Goal: Transaction & Acquisition: Purchase product/service

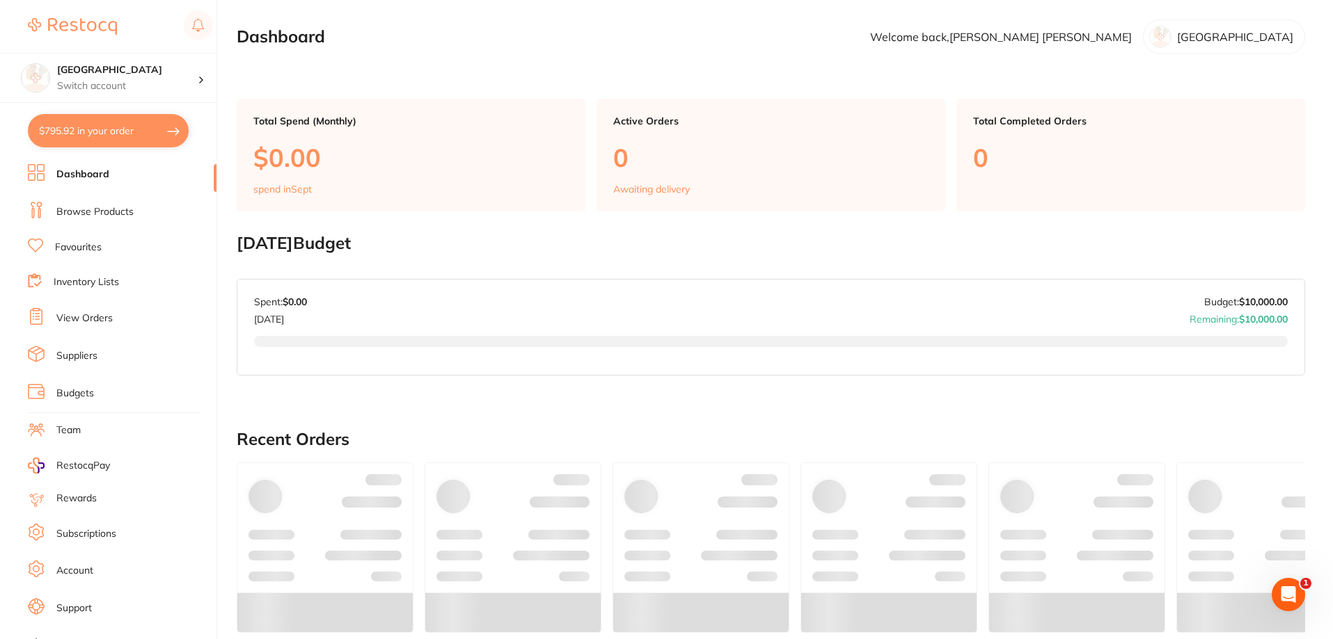
click at [104, 135] on button "$795.92 in your order" at bounding box center [108, 130] width 161 height 33
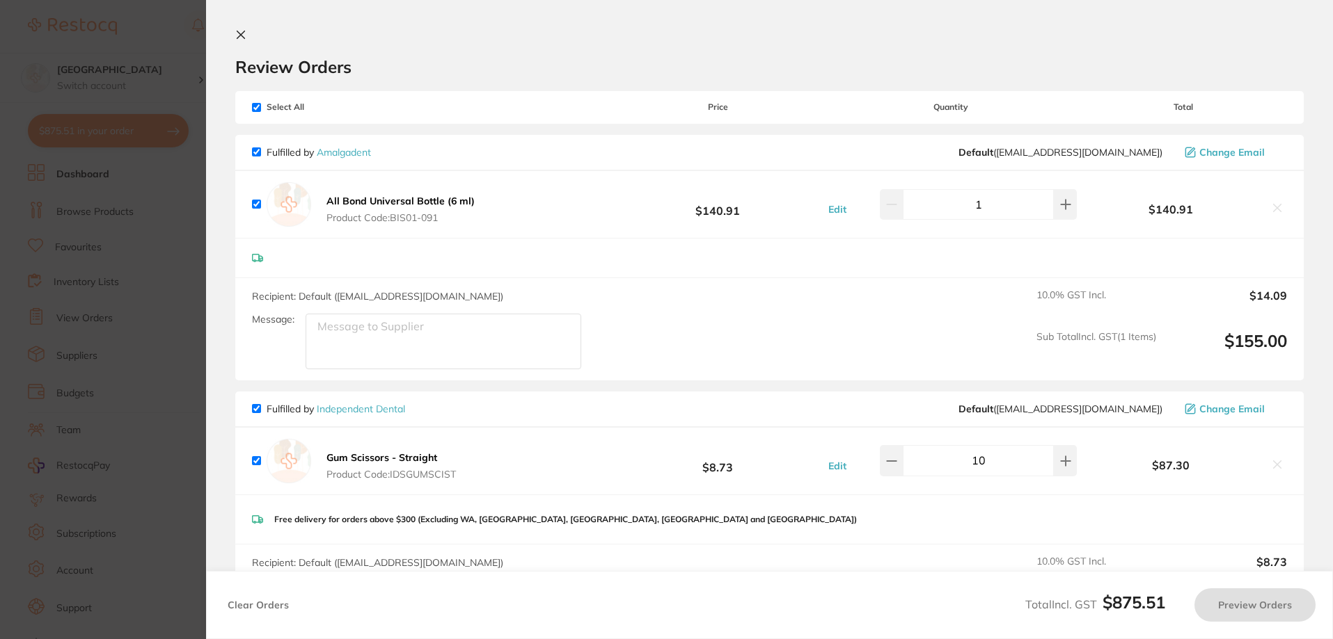
checkbox input "true"
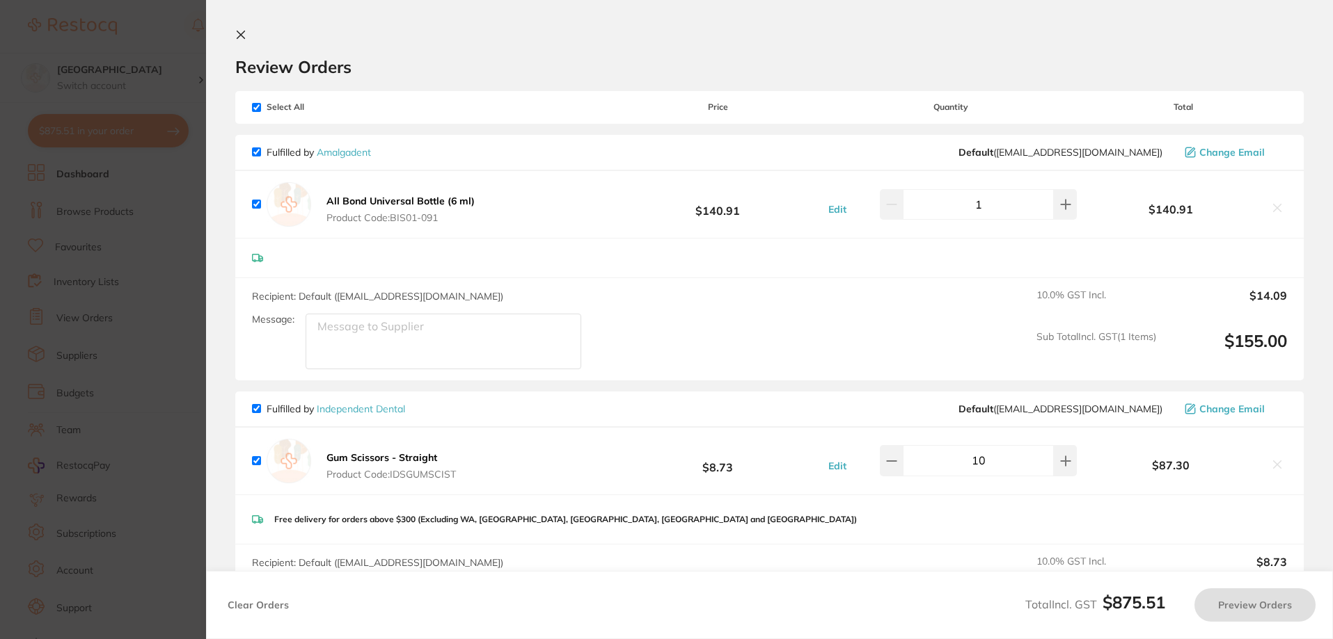
checkbox input "true"
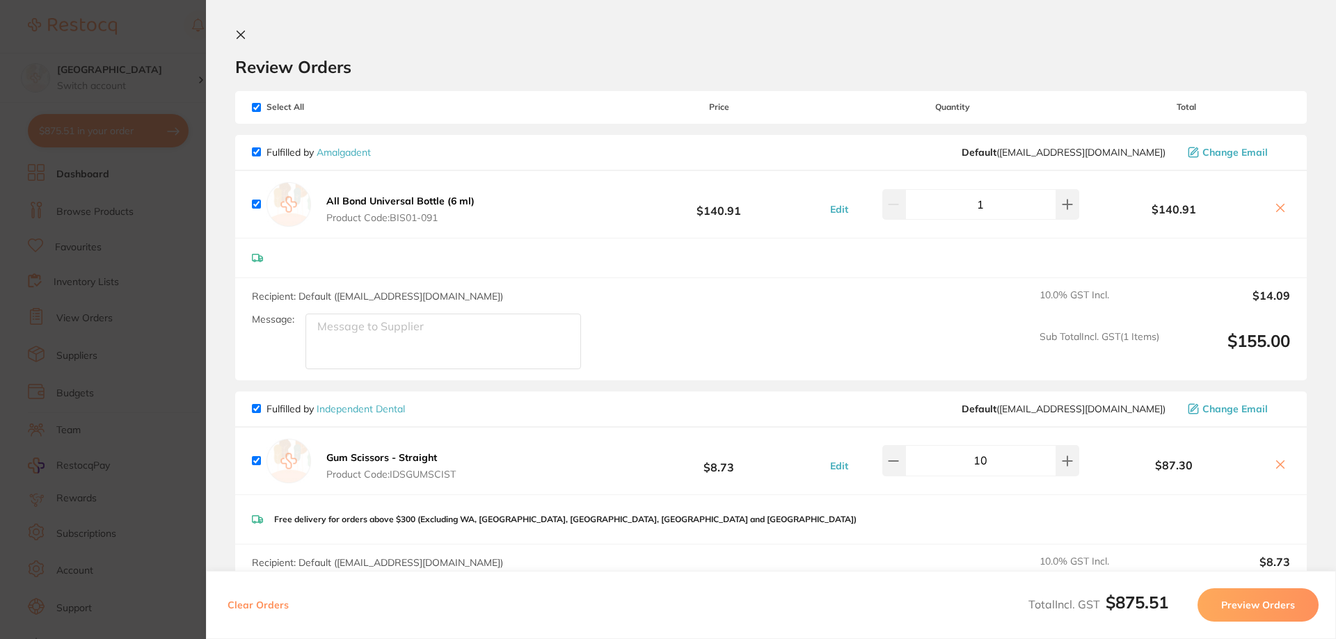
click at [241, 38] on icon at bounding box center [240, 34] width 11 height 11
click at [241, 38] on h2 "Dashboard" at bounding box center [281, 36] width 88 height 19
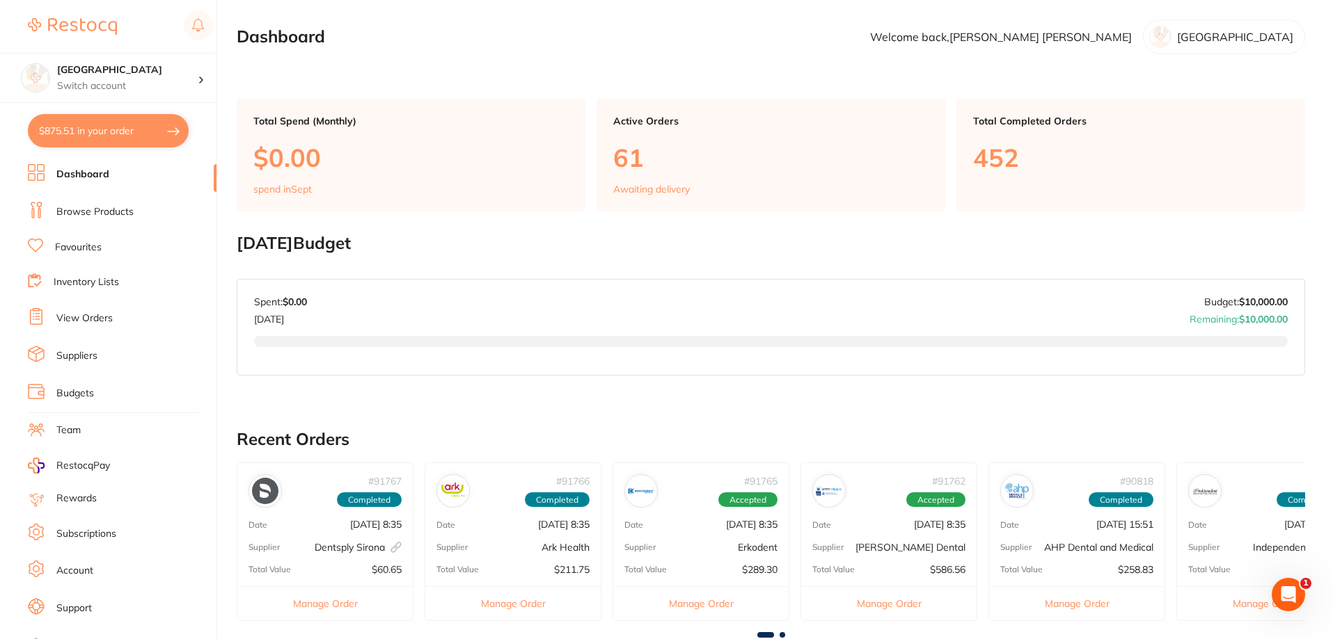
click at [72, 212] on link "Browse Products" at bounding box center [94, 212] width 77 height 14
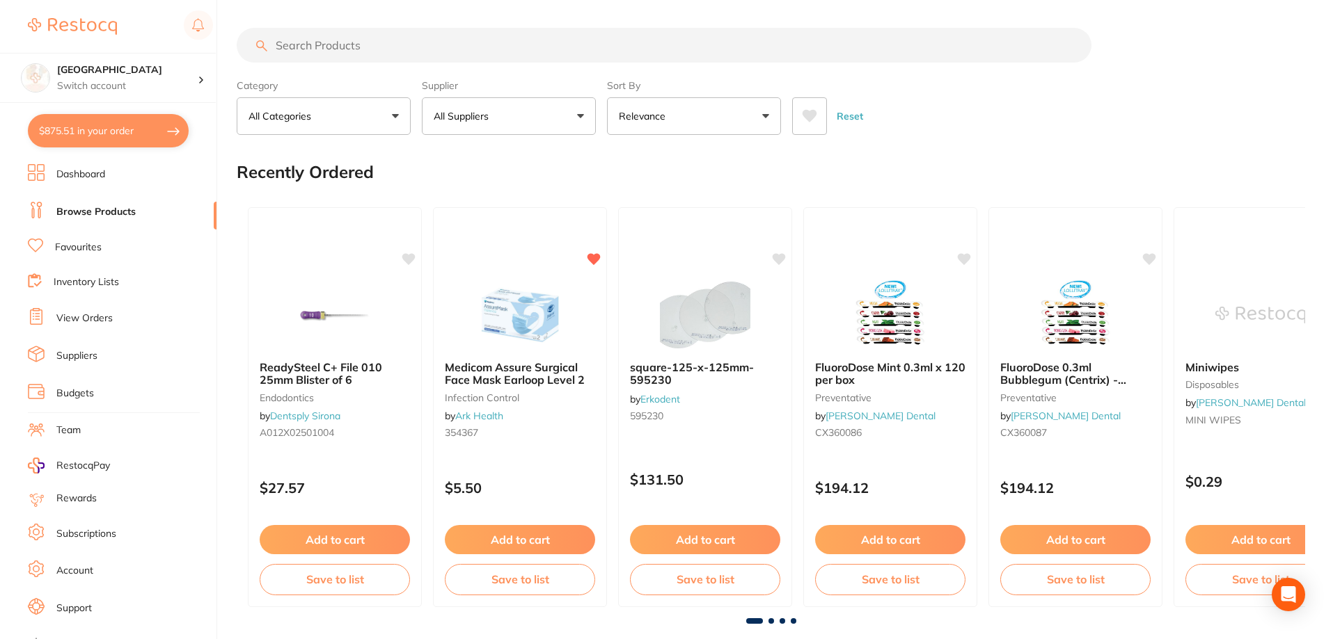
click at [451, 51] on input "search" at bounding box center [664, 45] width 855 height 35
click at [648, 52] on input "search" at bounding box center [664, 45] width 855 height 35
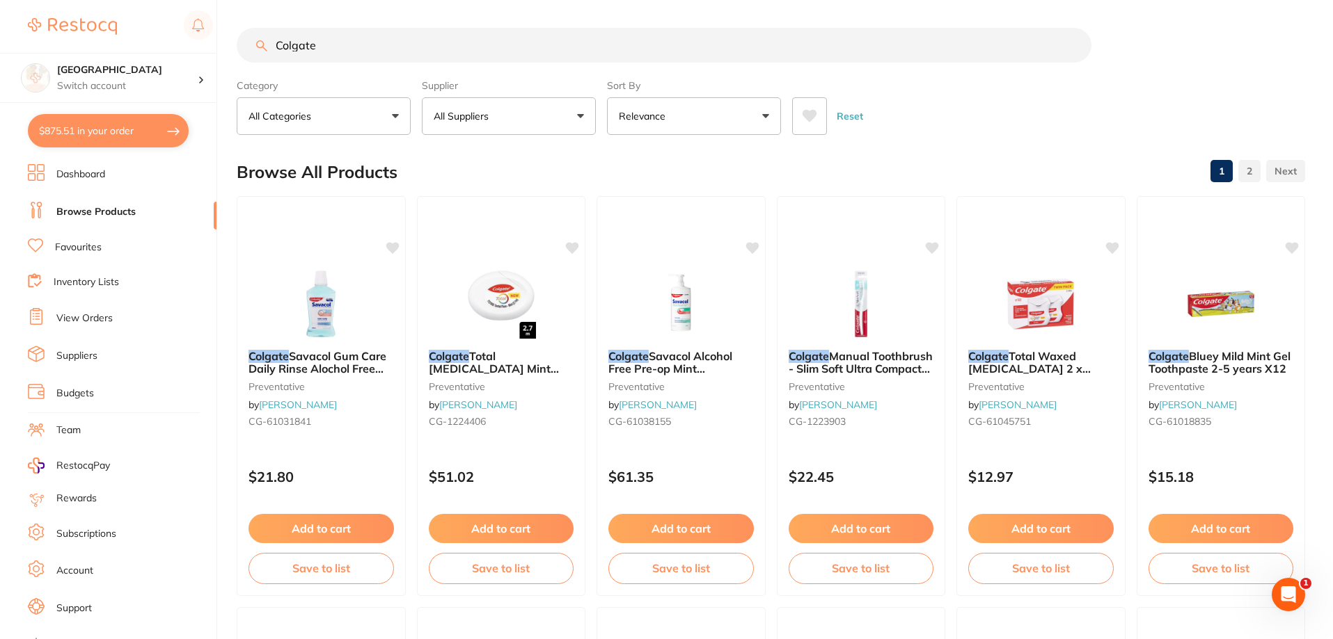
click at [813, 120] on icon at bounding box center [809, 116] width 15 height 14
drag, startPoint x: 377, startPoint y: 47, endPoint x: 253, endPoint y: 41, distance: 124.0
click at [253, 41] on input "Colgate" at bounding box center [664, 45] width 855 height 35
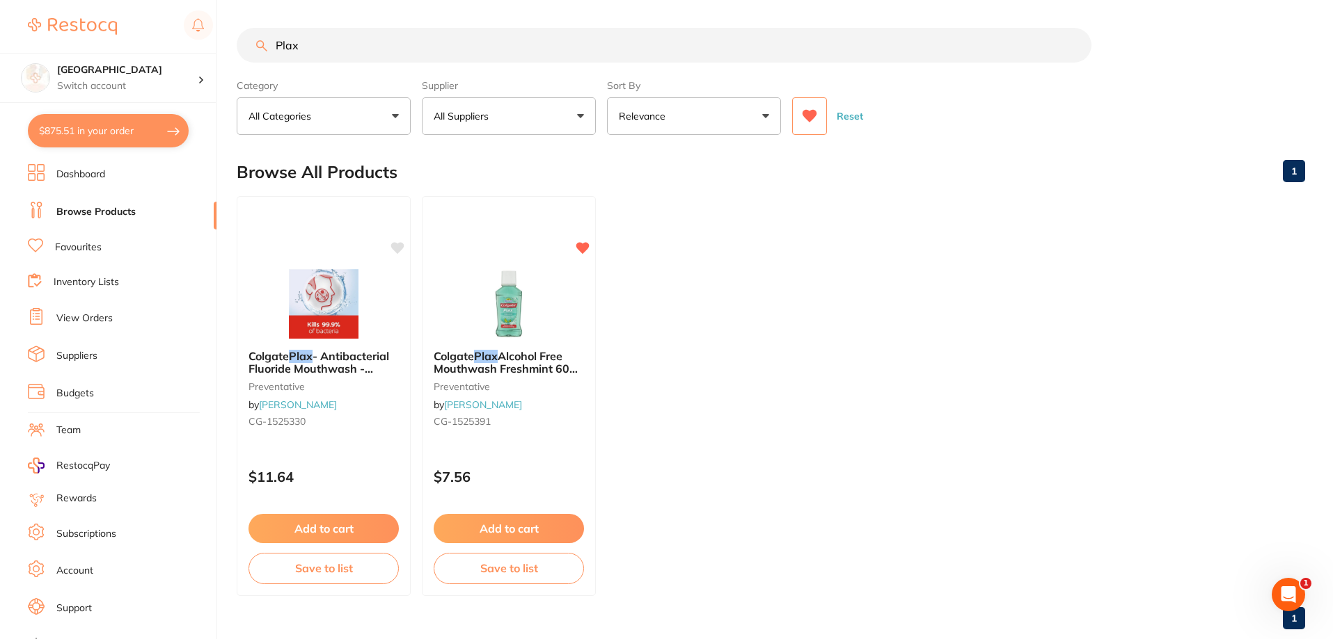
click at [801, 116] on button at bounding box center [809, 116] width 35 height 38
click at [344, 49] on input "Plax" at bounding box center [664, 45] width 855 height 35
click at [299, 45] on input "Plax mouthwash" at bounding box center [664, 45] width 855 height 35
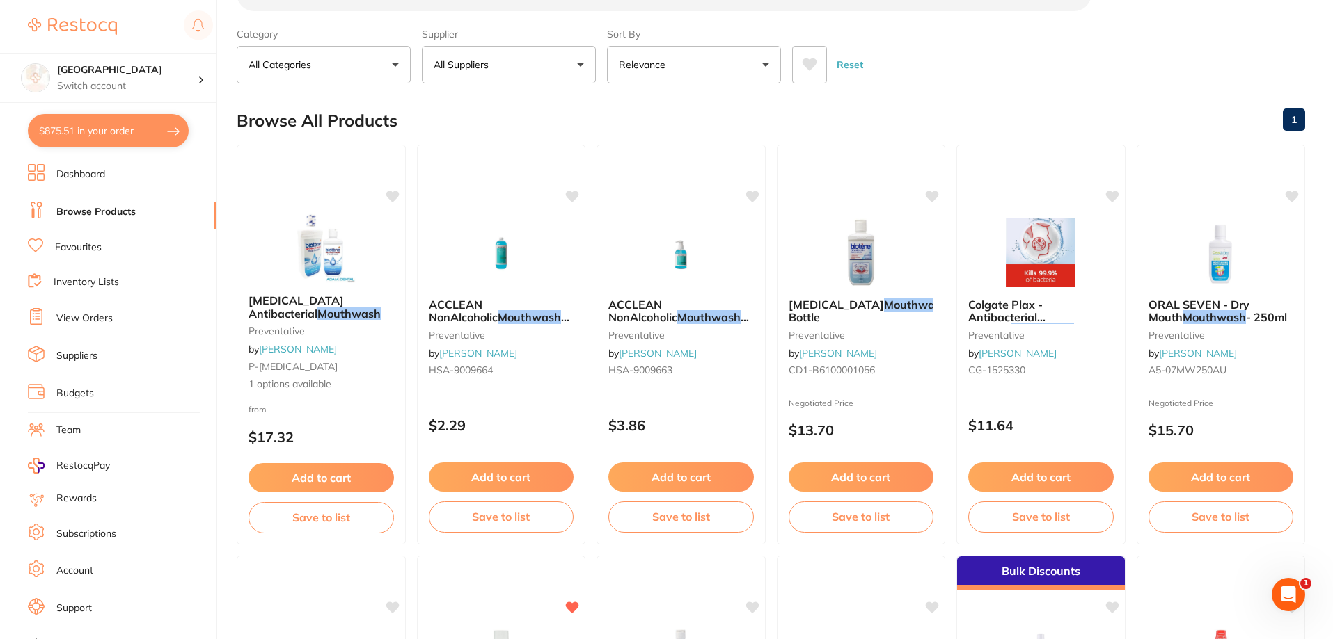
scroll to position [28, 0]
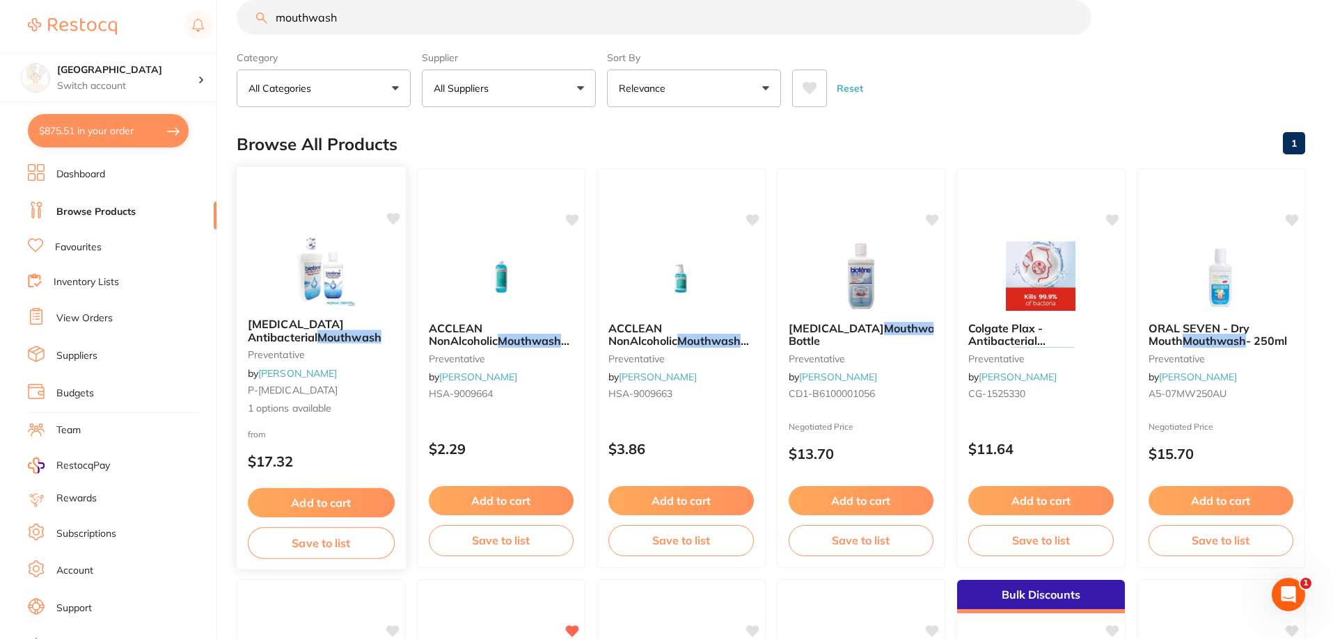
type input "mouthwash"
click at [322, 281] on img at bounding box center [321, 272] width 91 height 70
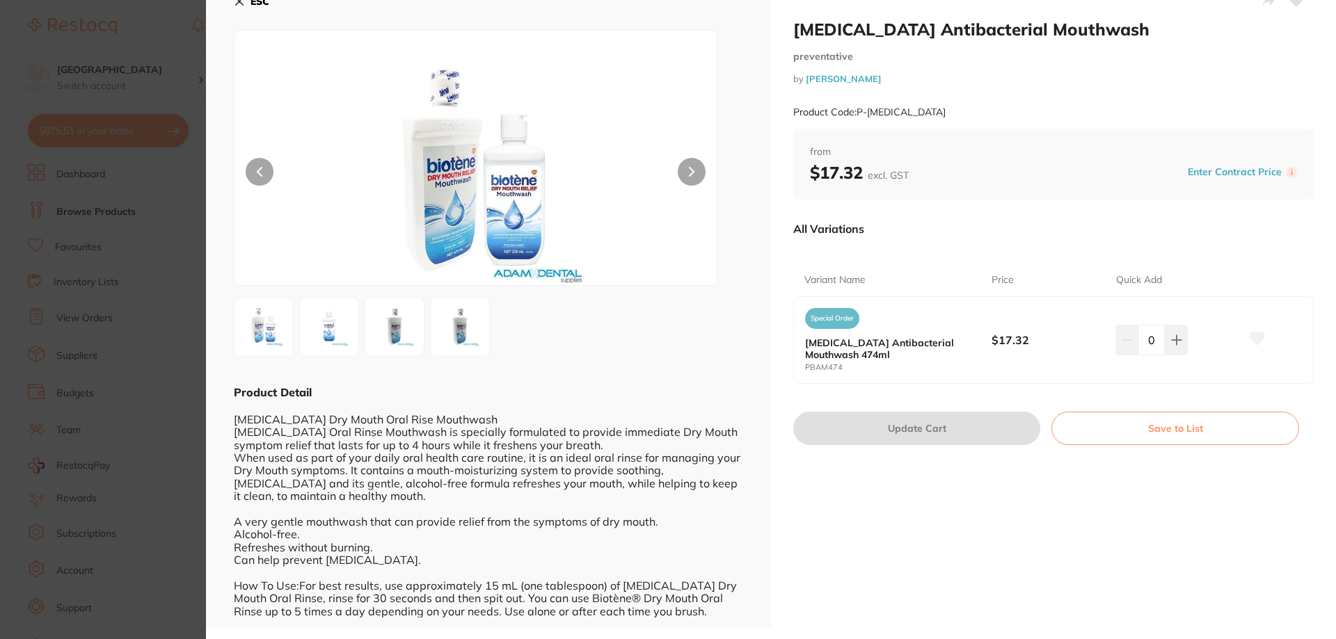
click at [247, 3] on button "ESC" at bounding box center [251, 2] width 35 height 24
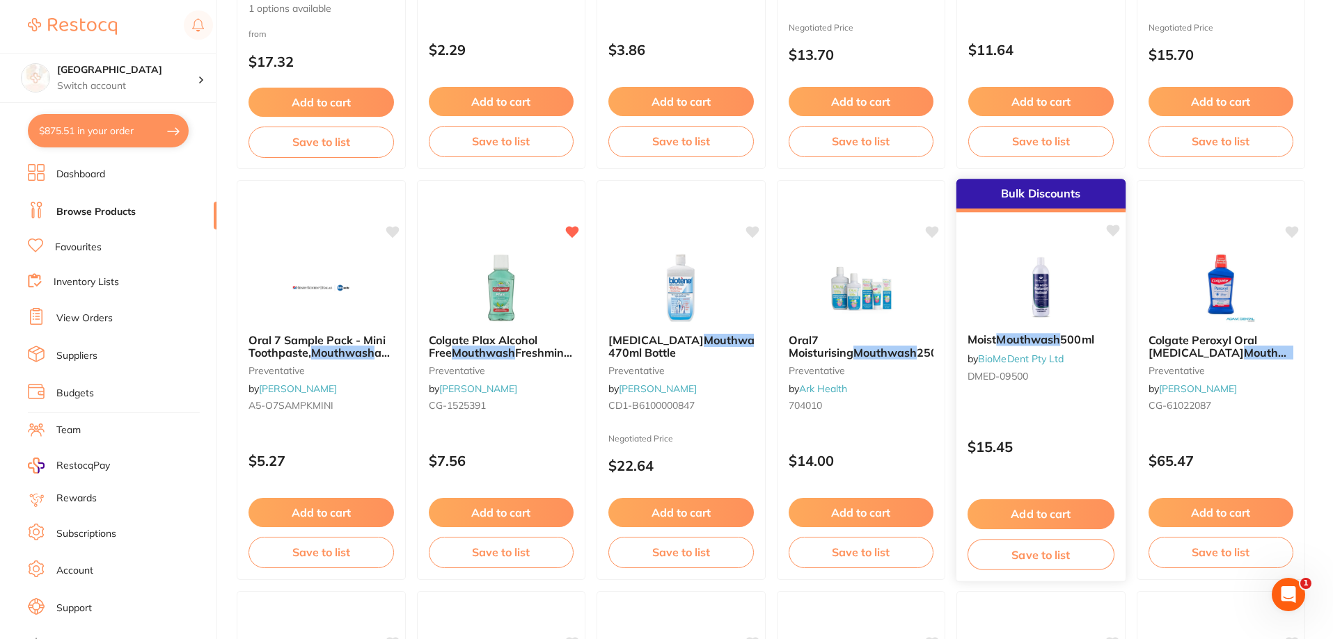
scroll to position [428, 0]
